Goal: Task Accomplishment & Management: Use online tool/utility

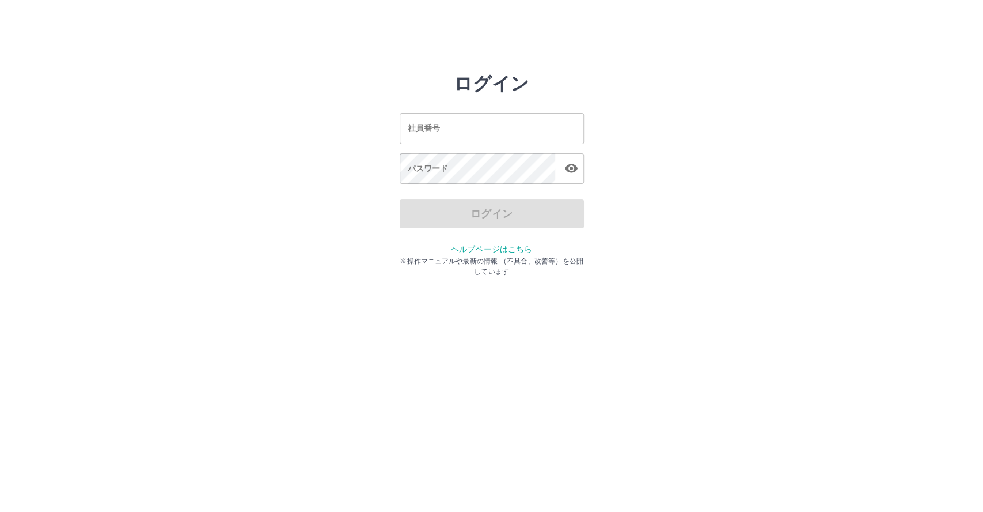
click at [472, 129] on input "社員番号" at bounding box center [492, 128] width 184 height 31
type input "*******"
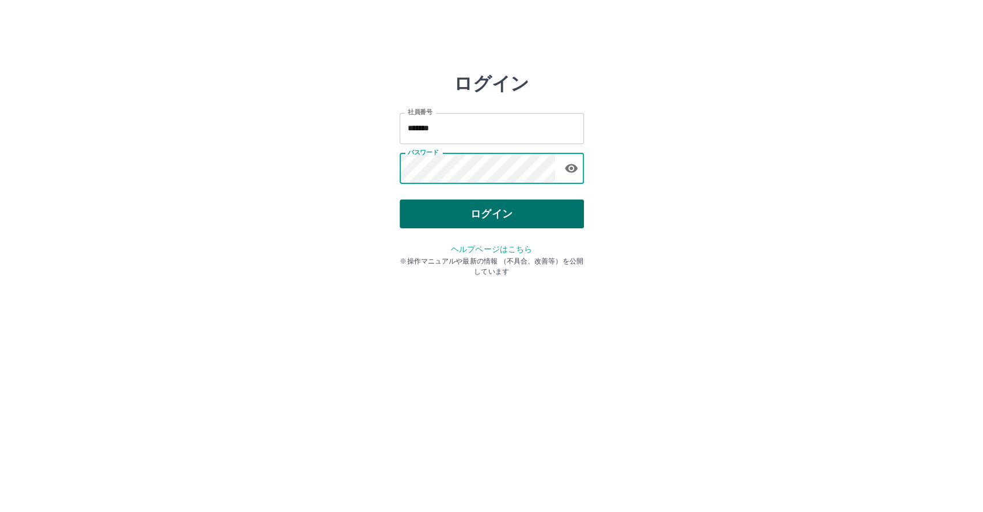
click at [521, 218] on button "ログイン" at bounding box center [492, 213] width 184 height 29
